Goal: Information Seeking & Learning: Learn about a topic

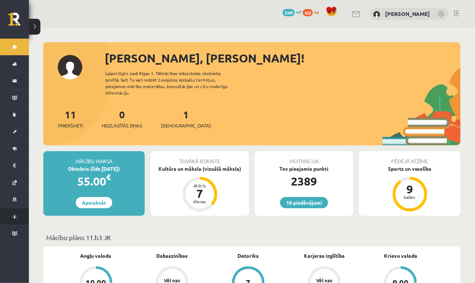
click at [17, 214] on link "Konferences" at bounding box center [14, 216] width 29 height 17
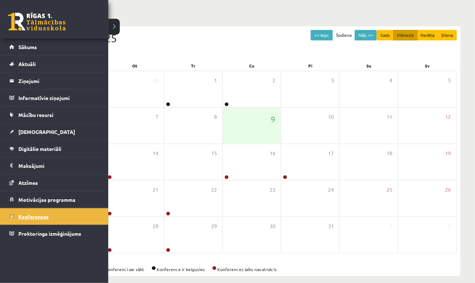
scroll to position [61, 0]
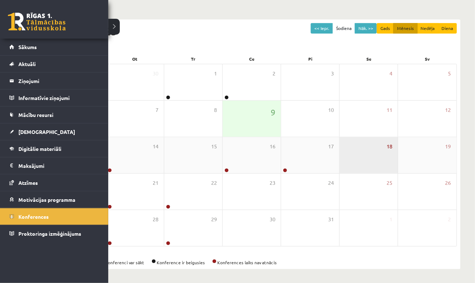
click at [392, 145] on span "18" at bounding box center [390, 147] width 6 height 8
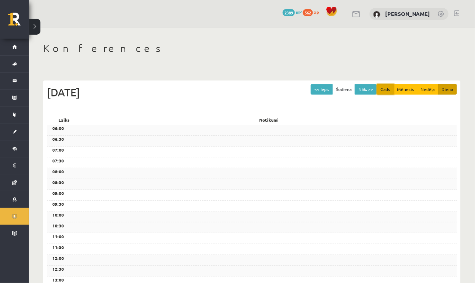
click at [392, 87] on button "Gads" at bounding box center [385, 89] width 17 height 10
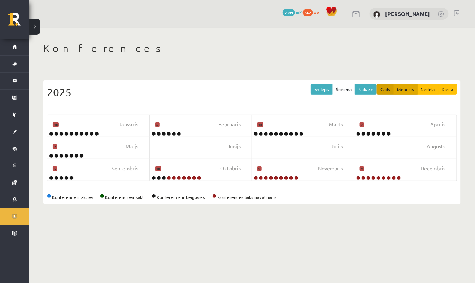
click at [405, 87] on button "Mēnesis" at bounding box center [405, 89] width 24 height 10
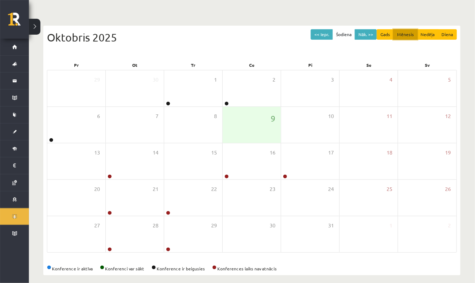
scroll to position [55, 0]
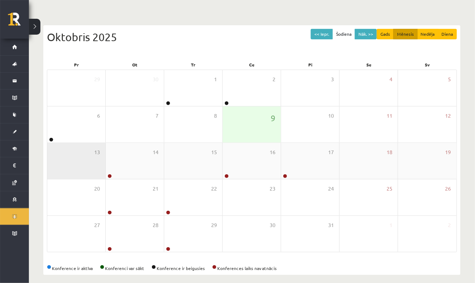
click at [103, 177] on div "13" at bounding box center [76, 161] width 58 height 36
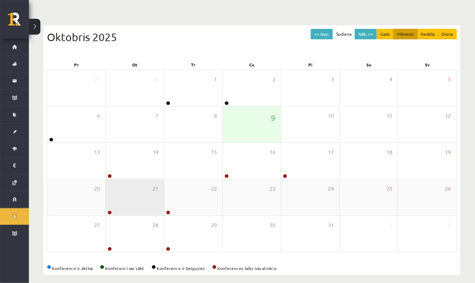
click at [115, 179] on div "21" at bounding box center [135, 197] width 58 height 36
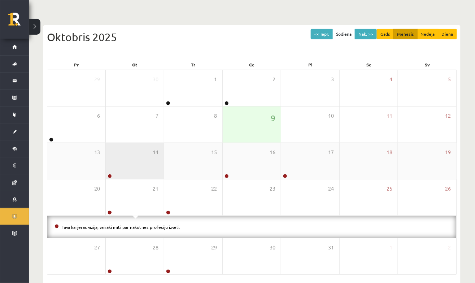
click at [135, 158] on div "14" at bounding box center [135, 161] width 58 height 36
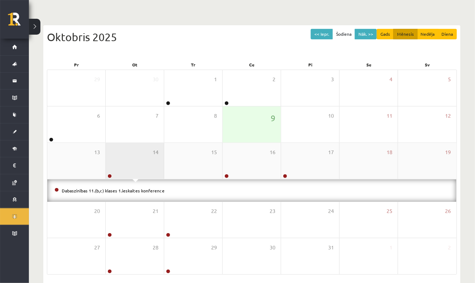
click at [138, 162] on div "14" at bounding box center [135, 161] width 58 height 36
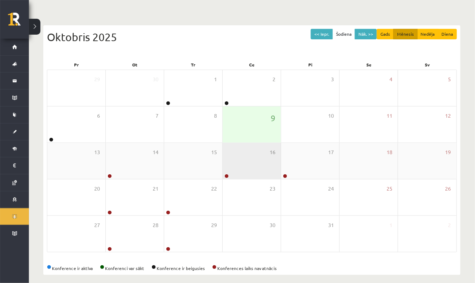
click at [227, 175] on link at bounding box center [227, 176] width 4 height 4
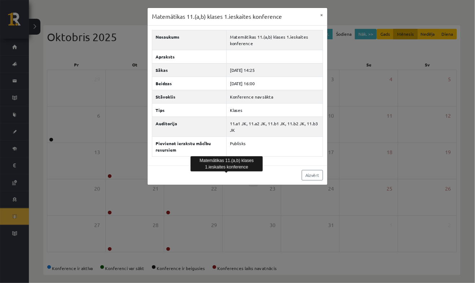
click at [301, 214] on div "Matemātikas 11.(a,b) klases 1.ieskaites konference × Nosaukums Matemātikas 11.(…" at bounding box center [237, 141] width 475 height 283
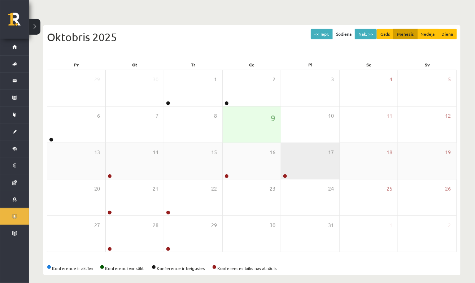
click at [317, 158] on div "17" at bounding box center [310, 161] width 58 height 36
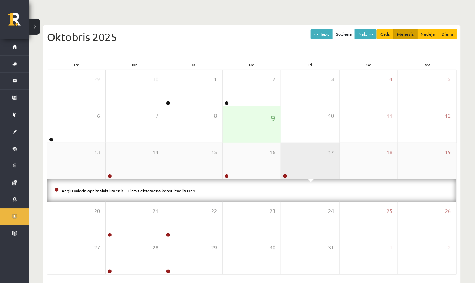
click at [315, 161] on div "17" at bounding box center [310, 161] width 58 height 36
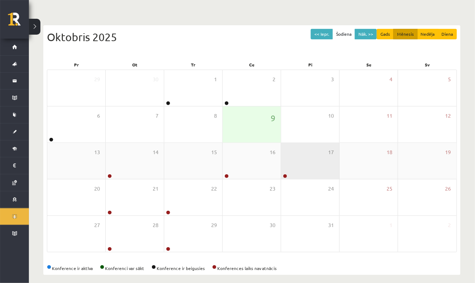
scroll to position [61, 0]
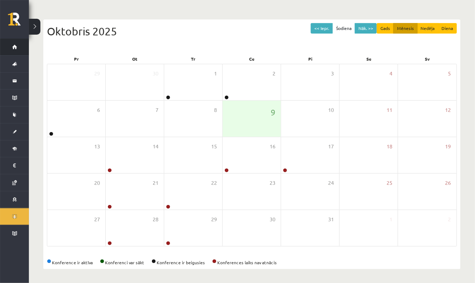
click at [12, 51] on link "Sākums" at bounding box center [14, 47] width 29 height 17
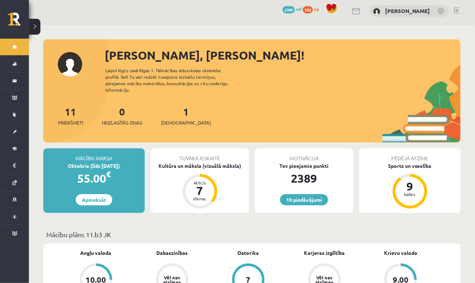
scroll to position [2, 0]
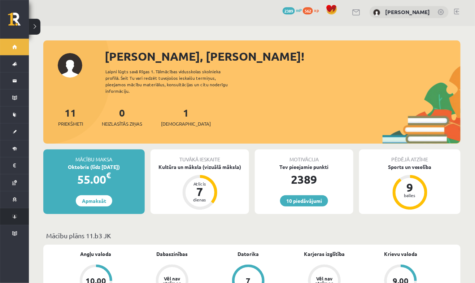
click at [11, 217] on link "Konferences" at bounding box center [14, 216] width 29 height 17
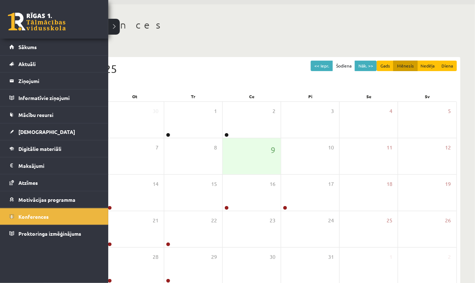
click at [466, 206] on div "Konferences << Iepr. Šodiena Nāk. >> Gads Mēnesis Nedēļa Diena Oktobris 2025 Pr…" at bounding box center [252, 162] width 446 height 317
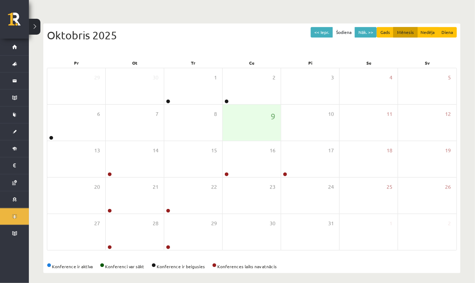
scroll to position [61, 0]
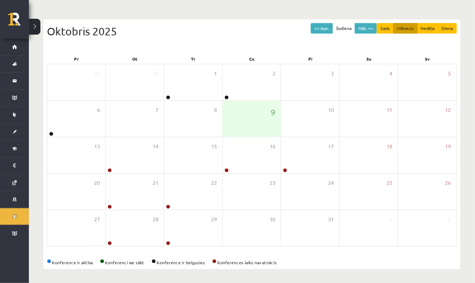
click at [426, 260] on div "Konference ir aktīva Konferenci var sākt Konference ir beigusies Konferences la…" at bounding box center [252, 262] width 410 height 6
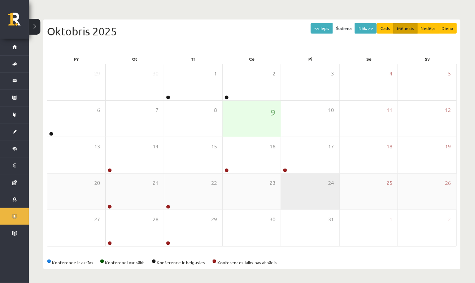
click at [291, 174] on div "24" at bounding box center [310, 192] width 58 height 36
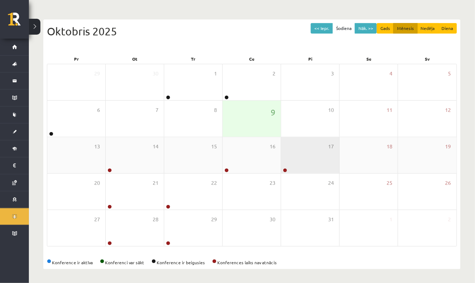
click at [313, 163] on div "17" at bounding box center [310, 155] width 58 height 36
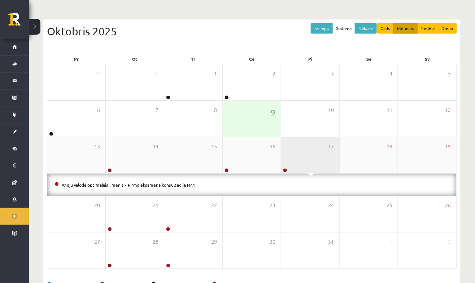
click at [303, 165] on div "17" at bounding box center [310, 155] width 58 height 36
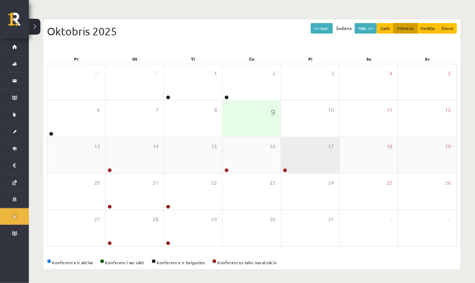
click at [286, 169] on link at bounding box center [285, 170] width 4 height 4
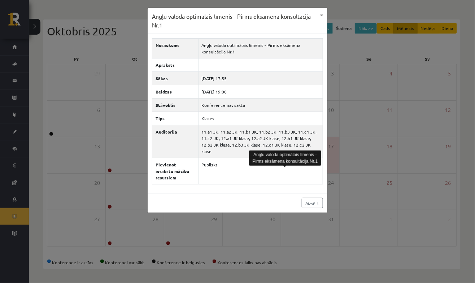
click at [286, 224] on div "Angļu valoda optimālais līmenis - Pirms eksāmena konsultācija Nr.1 × Nosaukums …" at bounding box center [237, 141] width 475 height 283
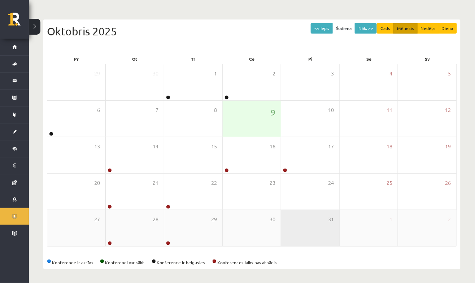
click at [309, 219] on div "31" at bounding box center [310, 228] width 58 height 36
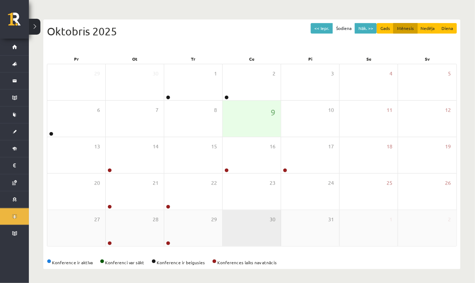
click at [264, 233] on div "30" at bounding box center [252, 228] width 58 height 36
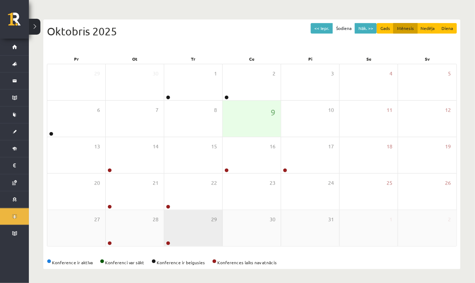
click at [203, 235] on div "29" at bounding box center [193, 228] width 58 height 36
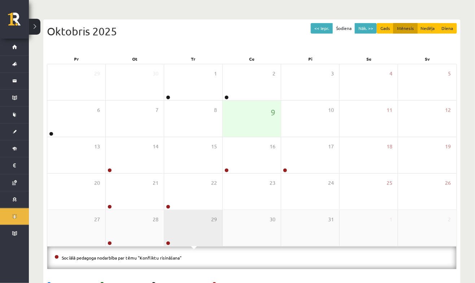
click at [192, 235] on div "29" at bounding box center [193, 228] width 58 height 36
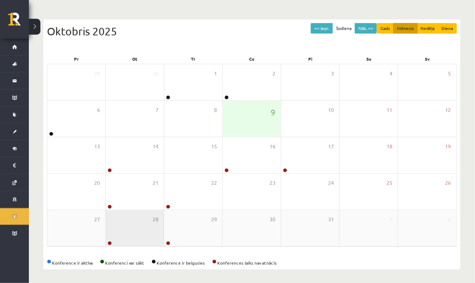
click at [140, 230] on div "28" at bounding box center [135, 228] width 58 height 36
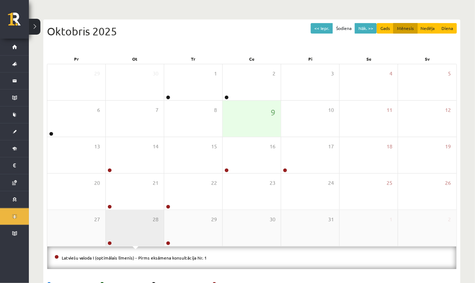
click at [136, 230] on div "28" at bounding box center [135, 228] width 58 height 36
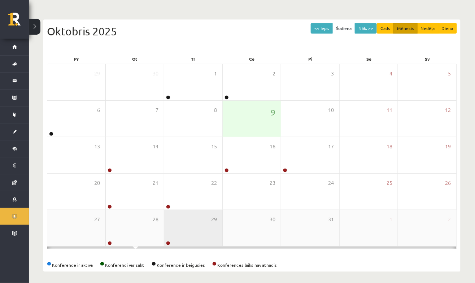
click at [194, 230] on div "29" at bounding box center [193, 228] width 58 height 36
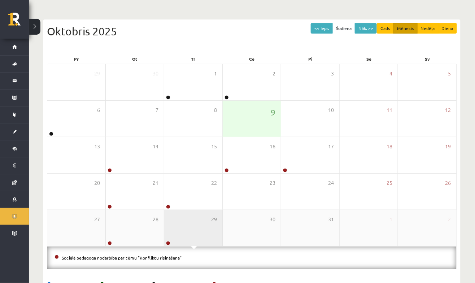
click at [201, 235] on div "29" at bounding box center [193, 228] width 58 height 36
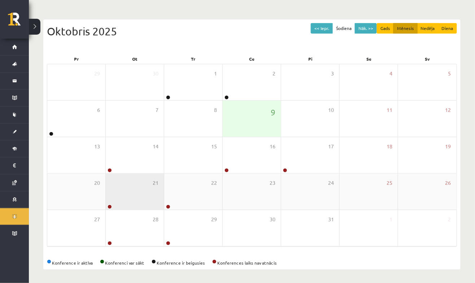
click at [139, 201] on div "21" at bounding box center [135, 192] width 58 height 36
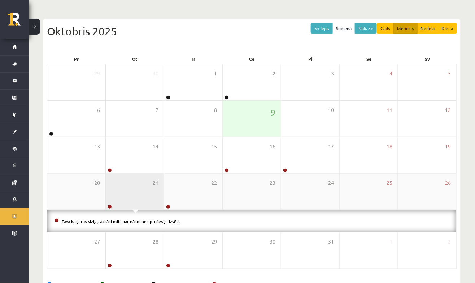
click at [144, 196] on div "21" at bounding box center [135, 192] width 58 height 36
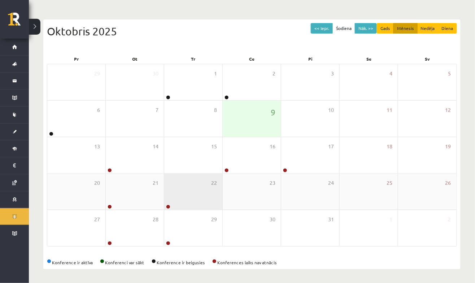
click at [202, 195] on div "22" at bounding box center [193, 192] width 58 height 36
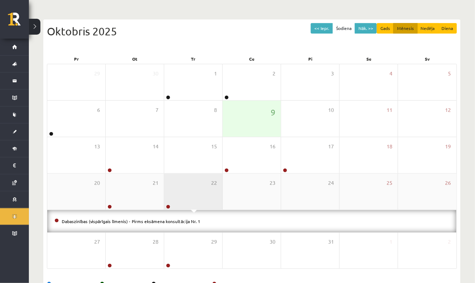
click at [206, 197] on div "22" at bounding box center [193, 192] width 58 height 36
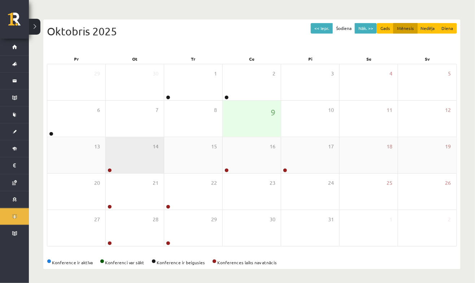
click at [136, 163] on div "14" at bounding box center [135, 155] width 58 height 36
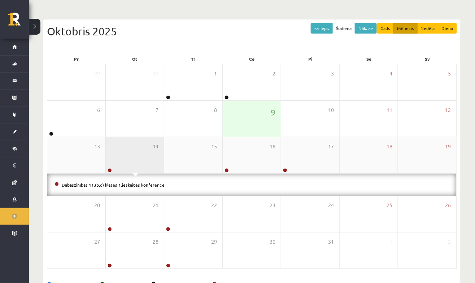
click at [144, 158] on div "14" at bounding box center [135, 155] width 58 height 36
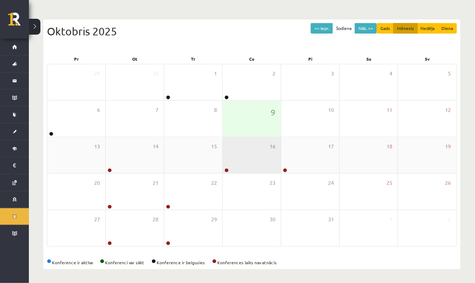
click at [263, 160] on div "16" at bounding box center [252, 155] width 58 height 36
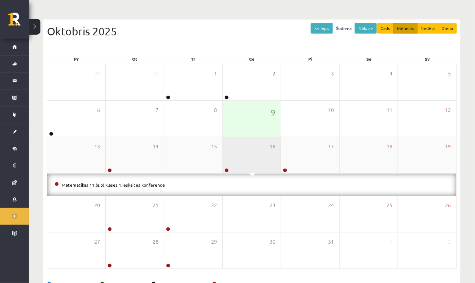
click at [263, 161] on div "16" at bounding box center [252, 155] width 58 height 36
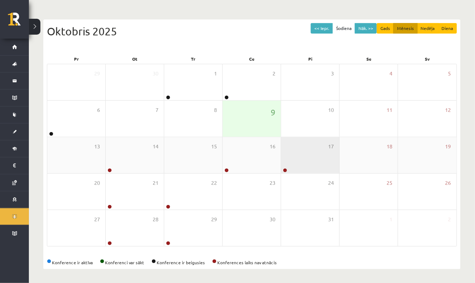
click at [320, 161] on div "17" at bounding box center [310, 155] width 58 height 36
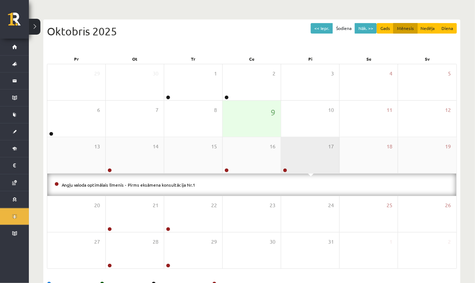
click at [320, 160] on div "17" at bounding box center [310, 155] width 58 height 36
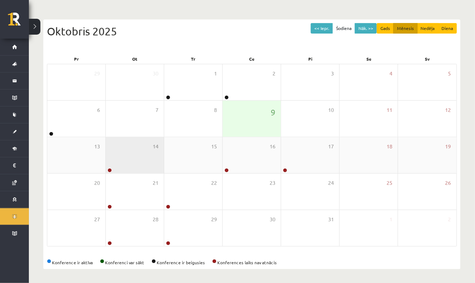
click at [135, 161] on div "14" at bounding box center [135, 155] width 58 height 36
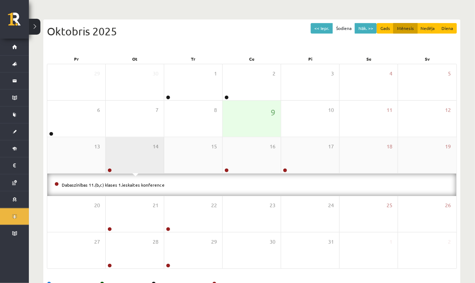
click at [134, 155] on div "14" at bounding box center [135, 155] width 58 height 36
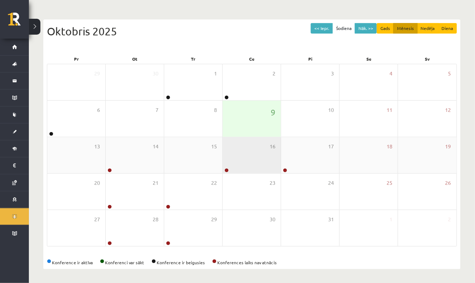
click at [252, 162] on div "16" at bounding box center [252, 155] width 58 height 36
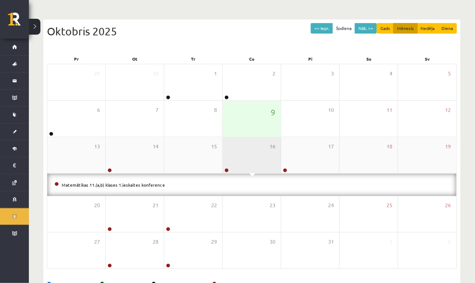
click at [263, 163] on div "16" at bounding box center [252, 155] width 58 height 36
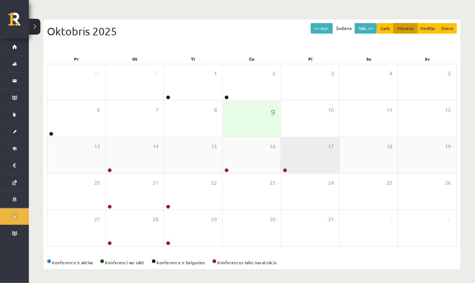
click at [315, 157] on div "17" at bounding box center [310, 155] width 58 height 36
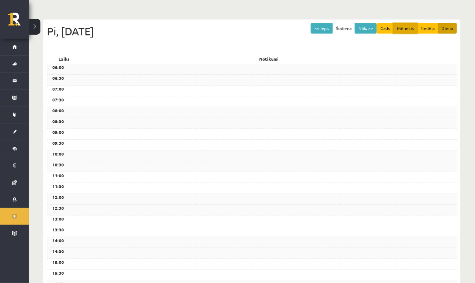
click at [403, 26] on button "Mēnesis" at bounding box center [405, 28] width 24 height 10
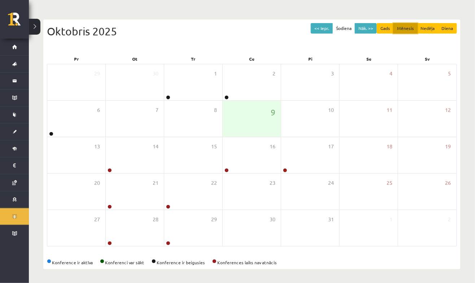
click at [417, 29] on button "Mēnesis" at bounding box center [405, 28] width 24 height 10
click at [14, 48] on link "Sākums" at bounding box center [14, 47] width 29 height 17
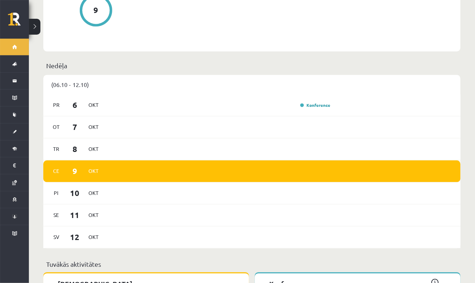
scroll to position [406, 0]
